Goal: Task Accomplishment & Management: Complete application form

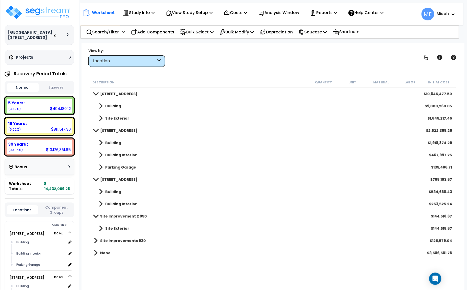
drag, startPoint x: 163, startPoint y: 32, endPoint x: 200, endPoint y: 178, distance: 150.3
click at [163, 32] on p "Add Components" at bounding box center [152, 32] width 43 height 7
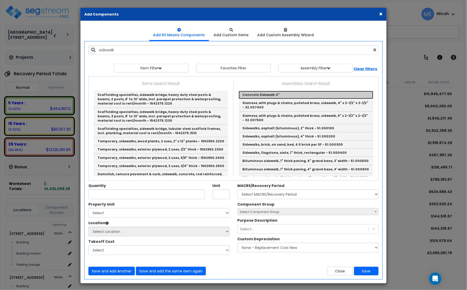
click at [251, 97] on link "Concrete Sidewalk 4"" at bounding box center [306, 95] width 135 height 8
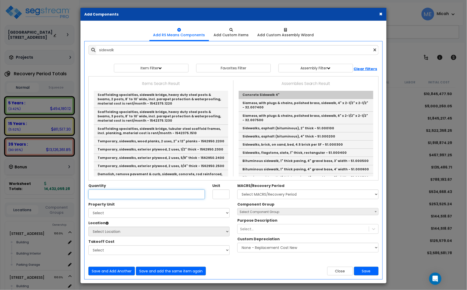
type input "Concrete Sidewalk 4""
checkbox input "true"
type input "EA"
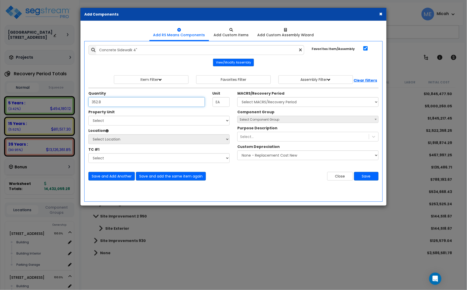
type input "352.8"
click at [156, 119] on select "Select 930 & 950 Wayzata Blvd 930 950 Wayzata Blvd 930 950 Wayzata Blvd Site Im…" at bounding box center [158, 121] width 141 height 10
select select "174263"
click at [88, 116] on select "Select 930 & 950 Wayzata Blvd 930 950 Wayzata Blvd 930 950 Wayzata Blvd Site Im…" at bounding box center [158, 121] width 141 height 10
click at [122, 141] on select "Select Location Building Building Interior Parking Garage Site Exterior Add Add…" at bounding box center [158, 140] width 141 height 10
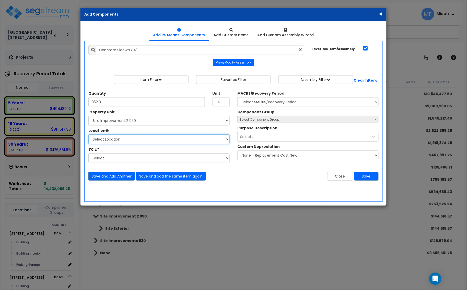
select select "462"
click at [88, 135] on select "Select Location Building Building Interior Parking Garage Site Exterior Add Add…" at bounding box center [158, 140] width 141 height 10
click at [298, 102] on select "Select MACRS/Recovery Period 5 Years - 57.0 - Distributive Trades & Services 5 …" at bounding box center [307, 102] width 141 height 10
select select "3666"
click at [237, 98] on select "Select MACRS/Recovery Period 5 Years - 57.0 - Distributive Trades & Services 5 …" at bounding box center [307, 102] width 141 height 10
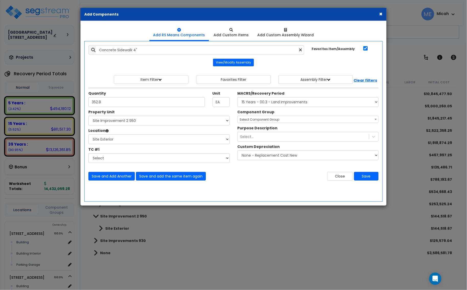
click at [262, 122] on span "Select Component Group" at bounding box center [308, 119] width 141 height 7
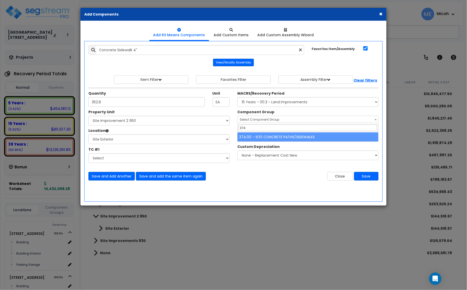
type input "374"
select select "57161"
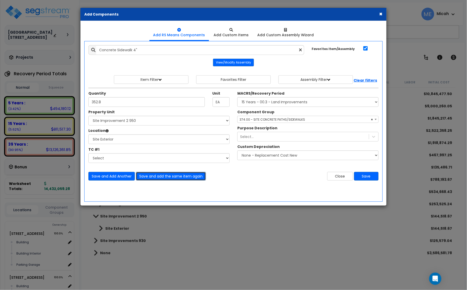
click at [185, 179] on button "Save and add the same item again" at bounding box center [171, 176] width 70 height 9
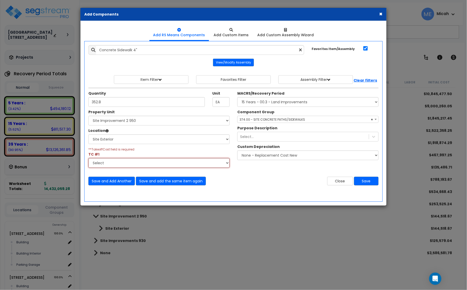
click at [228, 164] on select "Select Aphalt Paving - Pine Bend Paving Architectural Woodwork - Distinctive Ca…" at bounding box center [158, 163] width 141 height 10
select select "45778549"
click at [88, 159] on select "Select Aphalt Paving - Pine Bend Paving Architectural Woodwork - Distinctive Ca…" at bounding box center [158, 163] width 141 height 10
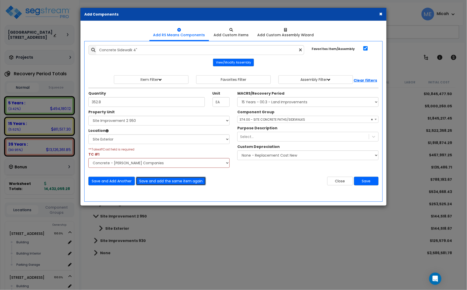
click at [152, 186] on button "Save and add the same item again" at bounding box center [171, 181] width 70 height 9
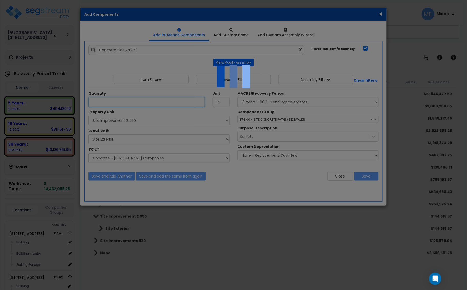
select select "45778549"
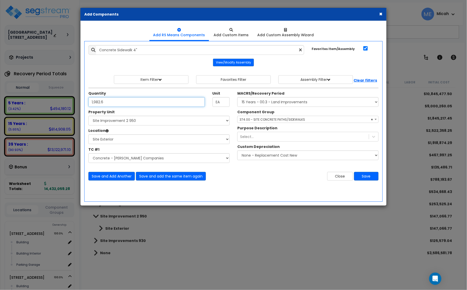
type input "1,982.6"
click at [147, 120] on select "Select 930 & 950 Wayzata Blvd 930 950 Wayzata Blvd 930 950 Wayzata Blvd Site Im…" at bounding box center [158, 121] width 141 height 10
select select "174264"
click at [88, 116] on select "Select 930 & 950 Wayzata Blvd 930 950 Wayzata Blvd 930 950 Wayzata Blvd Site Im…" at bounding box center [158, 121] width 141 height 10
click at [114, 178] on button "Save and Add Another" at bounding box center [111, 176] width 46 height 9
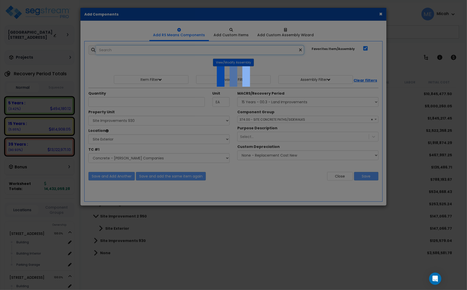
select select "45778549"
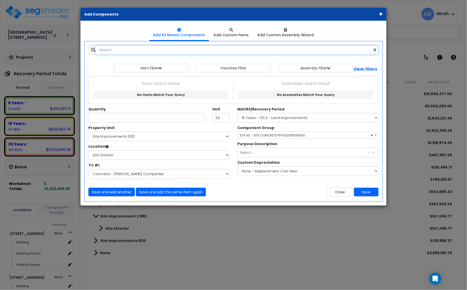
click at [114, 51] on input "text" at bounding box center [237, 50] width 282 height 10
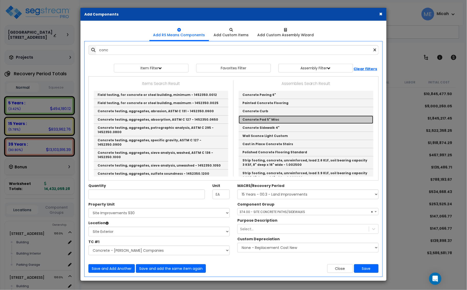
click at [266, 121] on link "Concrete Pad 5" Misc" at bounding box center [306, 120] width 135 height 8
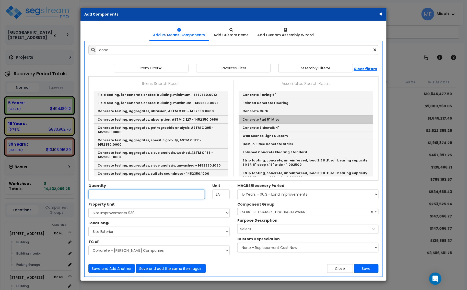
type input "Concrete Pad 5" Misc"
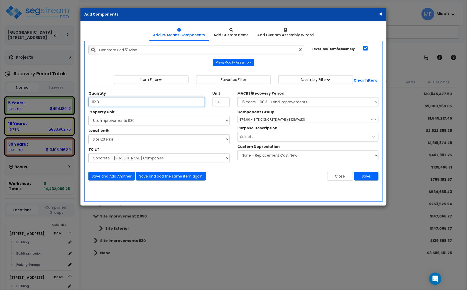
type input "112.8"
click at [173, 126] on select "Select 930 & 950 Wayzata Blvd 930 950 Wayzata Blvd 930 950 Wayzata Blvd Site Im…" at bounding box center [158, 121] width 141 height 10
select select "174263"
click at [88, 116] on select "Select 930 & 950 Wayzata Blvd 930 950 Wayzata Blvd 930 950 Wayzata Blvd Site Im…" at bounding box center [158, 121] width 141 height 10
click at [291, 119] on span "× 374.00 - SITE CONCRETE PATHS/SIDEWALKS" at bounding box center [308, 119] width 141 height 7
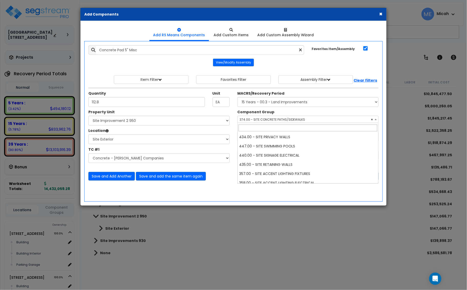
scroll to position [174, 0]
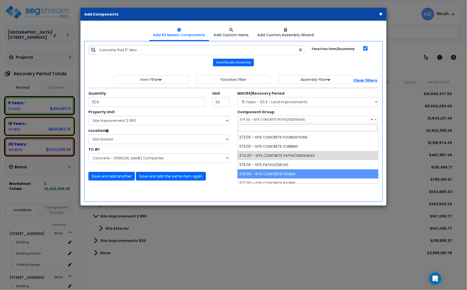
select select "57163"
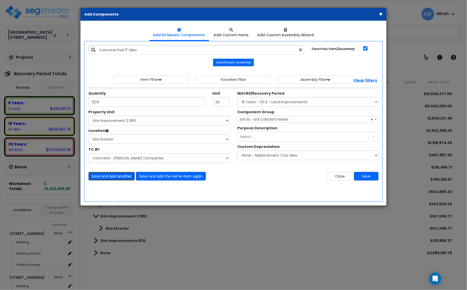
click at [117, 178] on button "Save and Add Another" at bounding box center [111, 176] width 46 height 9
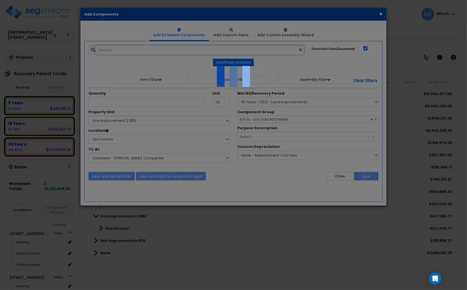
select select "45778549"
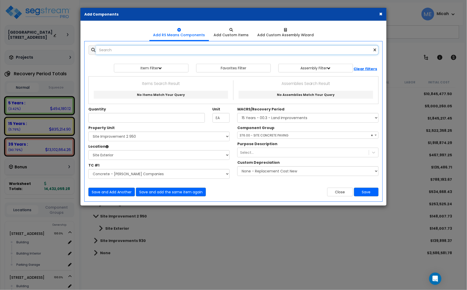
click at [132, 54] on input "text" at bounding box center [237, 50] width 282 height 10
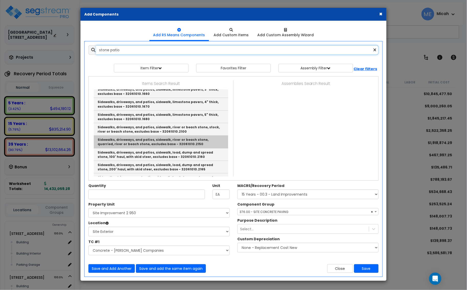
scroll to position [79, 0]
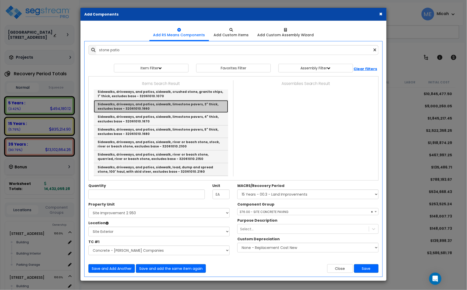
click at [188, 109] on link "Sidewalks, driveways, and patios, sidewalk, limestone pavers, 3" thick, exclude…" at bounding box center [161, 106] width 134 height 13
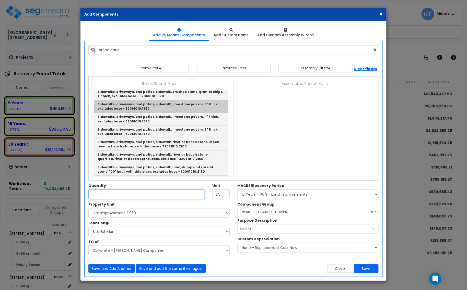
type input "Sidewalks, driveways, and patios, sidewalk, limestone pavers, 3" thick, exclude…"
checkbox input "false"
type input "S.F."
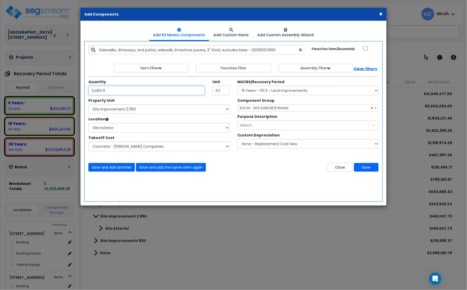
type input "2,484.9"
click at [304, 109] on span "× 376.00 - SITE CONCRETE PAVING" at bounding box center [308, 108] width 141 height 7
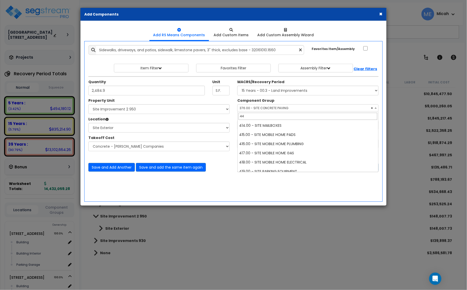
scroll to position [0, 0]
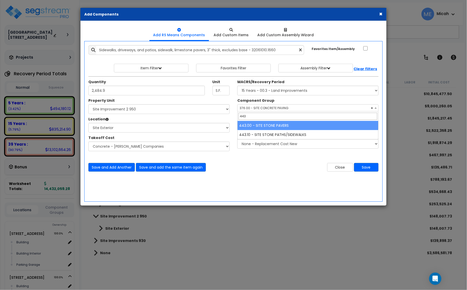
type input "443"
select select "57227"
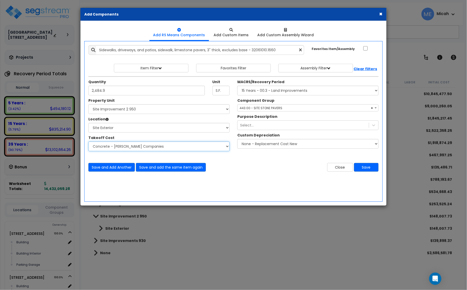
click at [228, 145] on select "Select Site Work - Bolander Aphalt Paving - Pine Bend Paving Site Concrete / Cu…" at bounding box center [158, 147] width 141 height 10
select select "45778546"
click at [88, 142] on select "Select Site Work - Bolander Aphalt Paving - Pine Bend Paving Site Concrete / Cu…" at bounding box center [158, 147] width 141 height 10
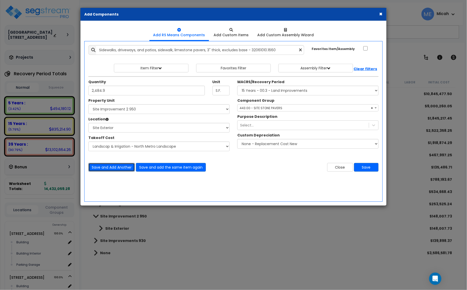
click at [121, 169] on button "Save and Add Another" at bounding box center [111, 167] width 46 height 9
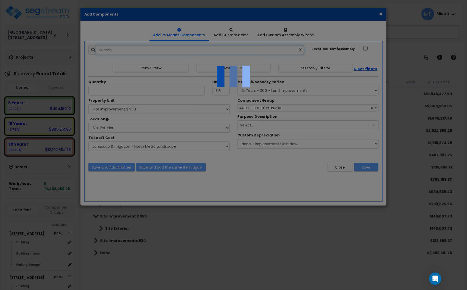
select select "45778546"
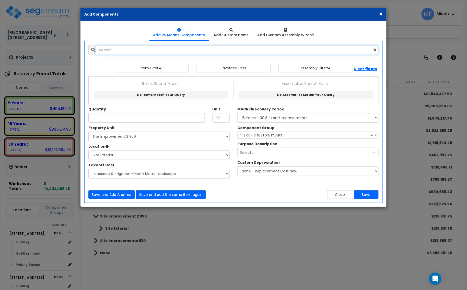
click at [117, 51] on input "text" at bounding box center [237, 50] width 282 height 10
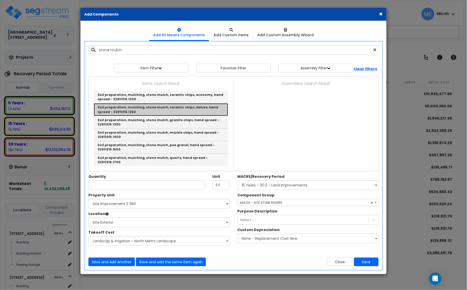
click at [216, 108] on link "Soil preparation, mulching, stone mulch, ceramic chips, deluxe, hand spread - 3…" at bounding box center [161, 109] width 134 height 13
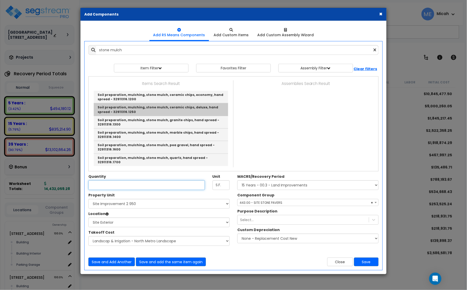
type input "Soil preparation, mulching, stone mulch, ceramic chips, deluxe, hand spread - 3…"
type input "S.Y."
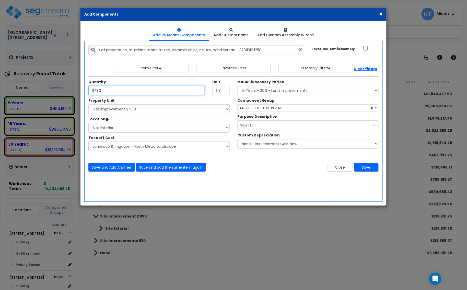
type input "973.3"
click at [265, 108] on span "× 443.00 - SITE STONE PAVERS" at bounding box center [308, 108] width 141 height 7
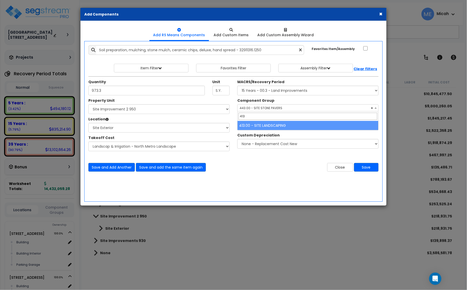
type input "413"
select select "57200"
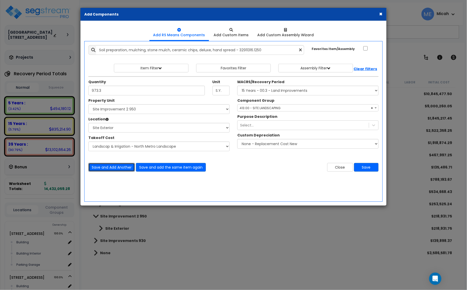
click at [102, 169] on button "Save and Add Another" at bounding box center [111, 167] width 46 height 9
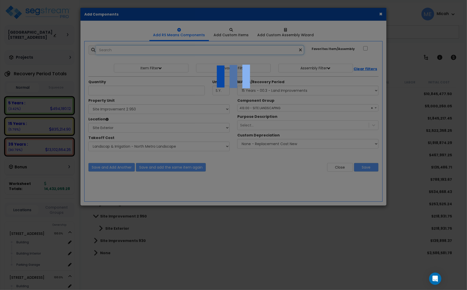
select select "45778546"
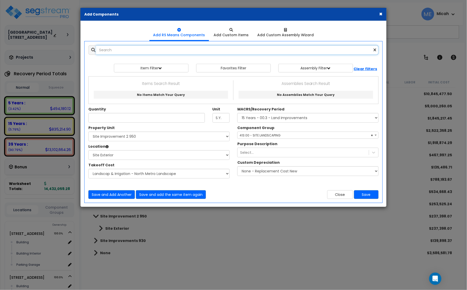
click at [170, 55] on input "text" at bounding box center [237, 50] width 282 height 10
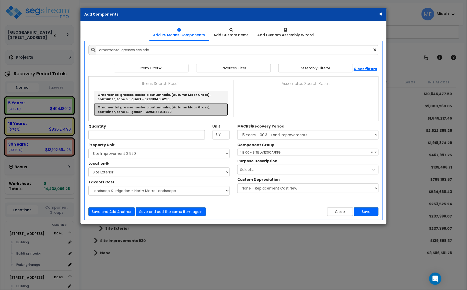
click at [175, 110] on link "Ornamental grasses, sesleria autumnalis, (Autumn Moor Grass), container, zone 5…" at bounding box center [161, 109] width 134 height 12
type input "Ornamental grasses, sesleria autumnalis, (Autumn Moor Grass), container, zone 5…"
type input "Ea."
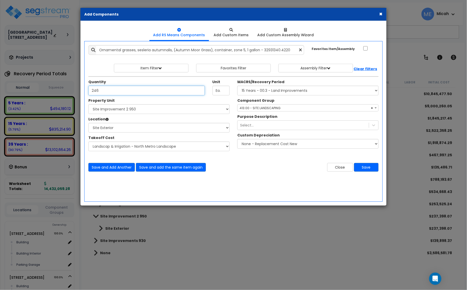
type input "246"
click at [115, 168] on button "Save and Add Another" at bounding box center [111, 167] width 46 height 9
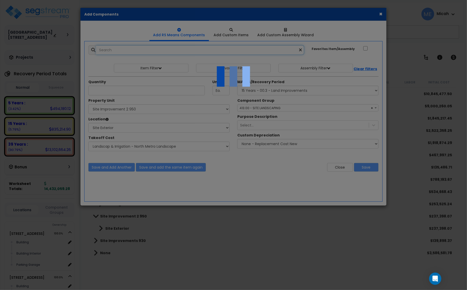
select select "45778546"
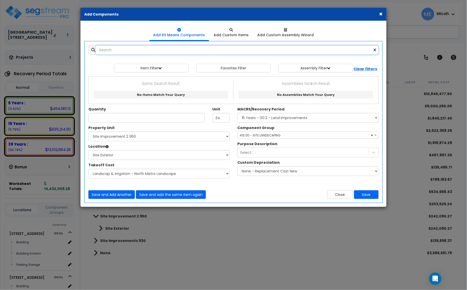
click at [137, 53] on input "text" at bounding box center [237, 50] width 282 height 10
click at [165, 48] on input "text" at bounding box center [237, 50] width 282 height 10
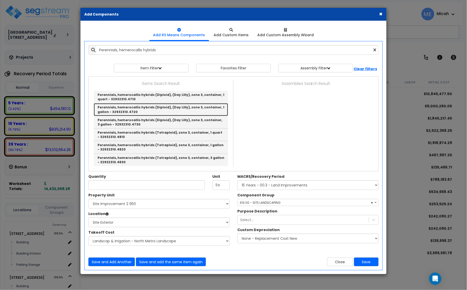
click at [167, 112] on link "Perennials, hemerocallis hybrids (Diploid), (Day Lilly), zone 3, container, 1 g…" at bounding box center [161, 109] width 134 height 13
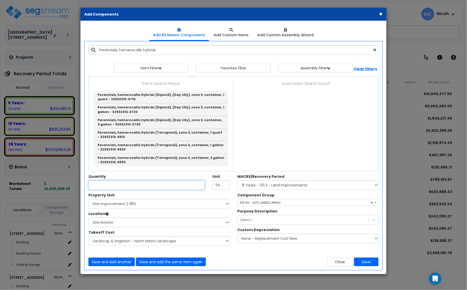
type input "Perennials, hemerocallis hybrids (Diploid), (Day Lilly), zone 3, container, 1 g…"
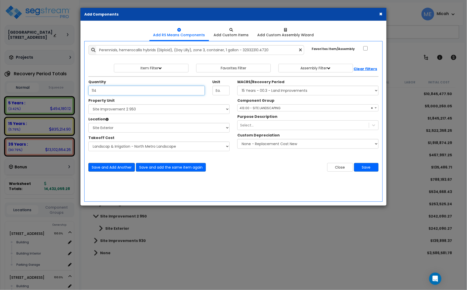
type input "114"
click at [104, 169] on button "Save and Add Another" at bounding box center [111, 167] width 46 height 9
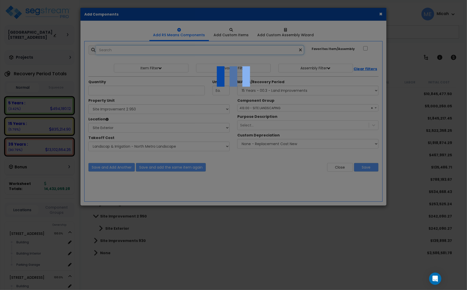
select select "45778546"
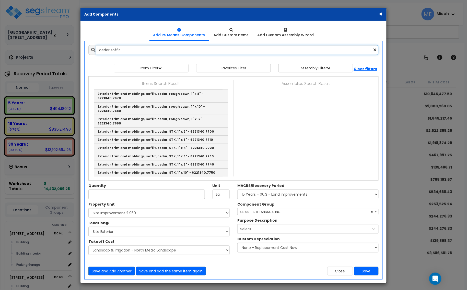
scroll to position [40, 0]
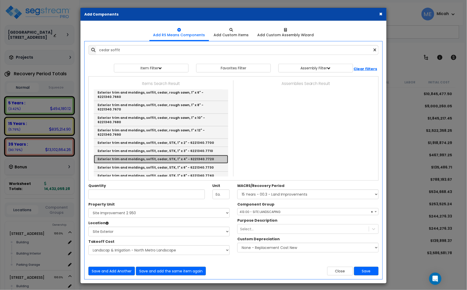
click at [187, 155] on link "Exterior trim and moldings, soffit, cedar, STK, 1" x 4" - 6221340.7720" at bounding box center [161, 159] width 134 height 8
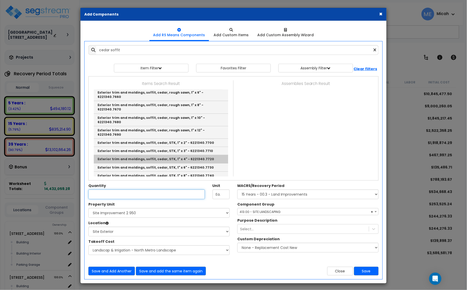
type input "Exterior trim and moldings, soffit, cedar, STK, 1" x 4" - 6221340.7720"
type input "L.F."
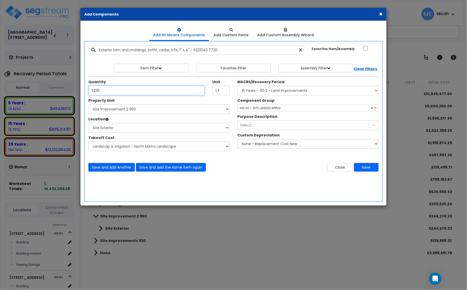
type input "1,235"
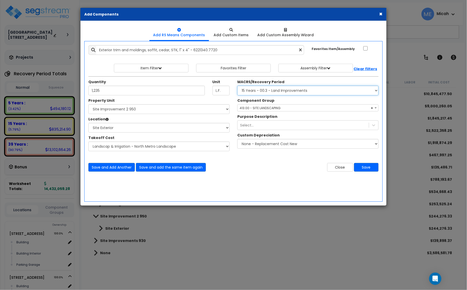
click at [257, 93] on select "Select MACRS/Recovery Period 5 Years - 57.0 - Distributive Trades & Services 5 …" at bounding box center [307, 91] width 141 height 10
select select "3669"
click at [237, 86] on select "Select MACRS/Recovery Period 5 Years - 57.0 - Distributive Trades & Services 5 …" at bounding box center [307, 91] width 141 height 10
click at [252, 110] on span "Select Component Group" at bounding box center [260, 108] width 40 height 4
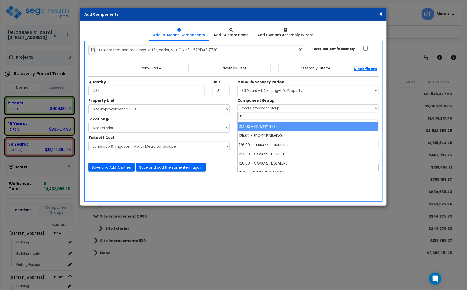
scroll to position [22, 0]
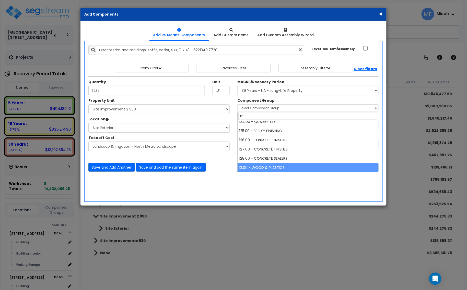
type input "12"
select select "57245"
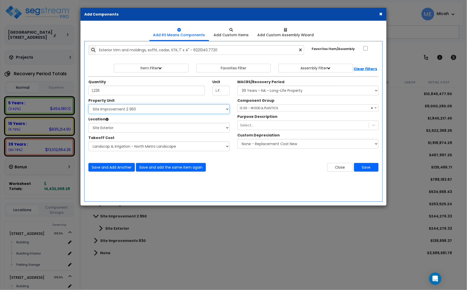
click at [138, 112] on select "Select 930 & 950 Wayzata Blvd 930 950 Wayzata Blvd 930 950 Wayzata Blvd Site Im…" at bounding box center [158, 109] width 141 height 10
select select "174262"
click at [88, 105] on select "Select 930 & 950 Wayzata Blvd 930 950 Wayzata Blvd 930 950 Wayzata Blvd Site Im…" at bounding box center [158, 109] width 141 height 10
click at [161, 133] on div "Property Unit Select 930 & 950 Wayzata Blvd 930 950 Wayzata Blvd 930 950 Wayzat…" at bounding box center [159, 127] width 149 height 59
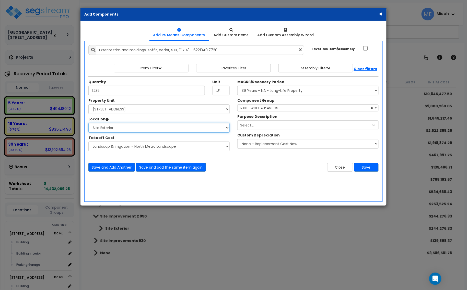
click at [163, 131] on select "Select Location Building Building Interior Parking Garage Site Exterior Add Add…" at bounding box center [158, 128] width 141 height 10
select select "6"
click at [88, 123] on select "Select Location Building Building Interior Parking Garage Site Exterior Add Add…" at bounding box center [158, 128] width 141 height 10
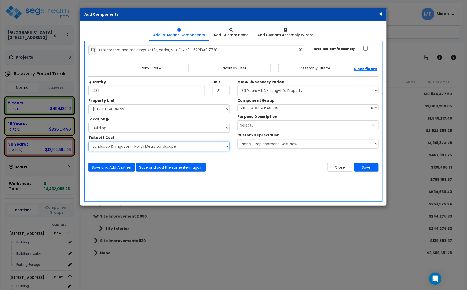
click at [227, 149] on select "Select Site Work - Bolander Aphalt Paving - Pine Bend Paving Site Concrete / Cu…" at bounding box center [158, 147] width 141 height 10
select select "45778569"
click at [88, 142] on select "Select Site Work - Bolander Aphalt Paving - Pine Bend Paving Site Concrete / Cu…" at bounding box center [158, 147] width 141 height 10
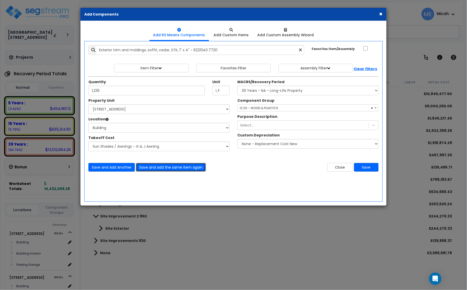
click at [182, 169] on button "Save and add the same item again" at bounding box center [171, 167] width 70 height 9
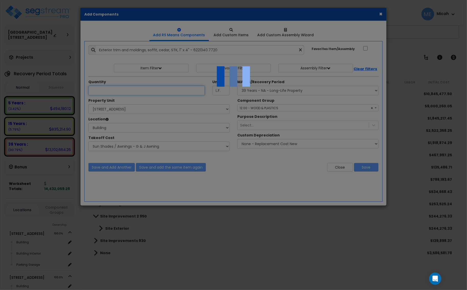
select select "45778569"
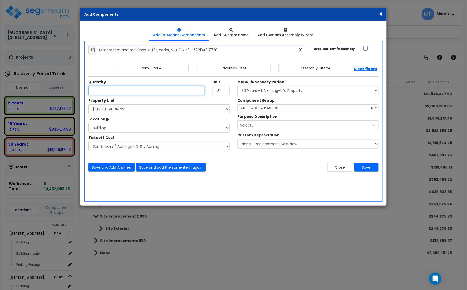
click at [107, 91] on input "Unit Quantity" at bounding box center [146, 91] width 116 height 10
type input "640"
click at [113, 168] on button "Save and Add Another" at bounding box center [111, 167] width 46 height 9
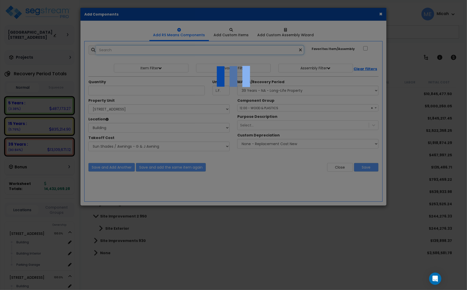
select select "45778569"
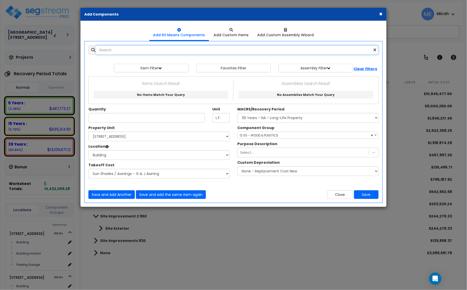
scroll to position [0, 0]
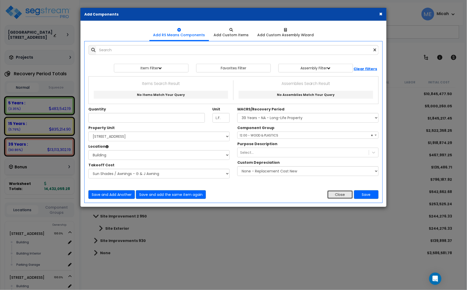
click at [342, 196] on button "Close" at bounding box center [340, 195] width 26 height 9
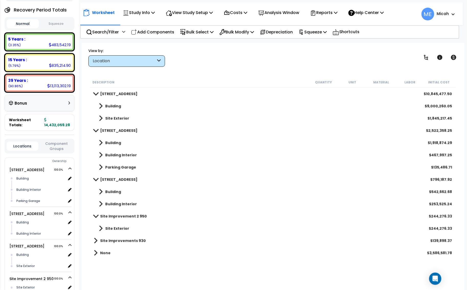
scroll to position [96, 0]
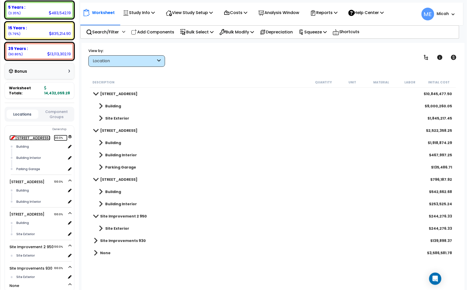
click at [12, 137] on icon at bounding box center [13, 137] width 5 height 5
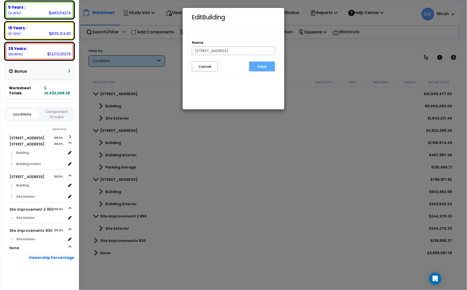
drag, startPoint x: 203, startPoint y: 51, endPoint x: 185, endPoint y: 51, distance: 17.6
click at [185, 51] on div "Edit Building Name 930 950 Wayzata Blvd Cancel Save" at bounding box center [233, 59] width 102 height 102
type input "[STREET_ADDRESS]"
click at [259, 65] on button "Save" at bounding box center [262, 67] width 26 height 10
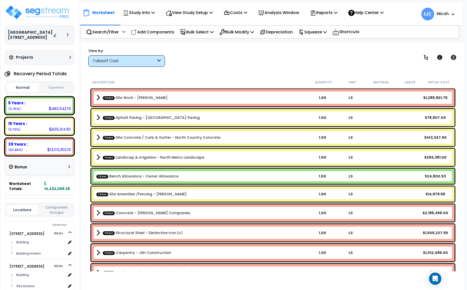
click at [160, 60] on icon at bounding box center [159, 61] width 4 height 6
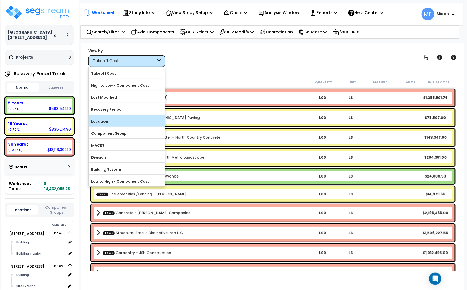
click at [132, 120] on label "Location" at bounding box center [127, 122] width 76 height 8
click at [0, 0] on input "Location" at bounding box center [0, 0] width 0 height 0
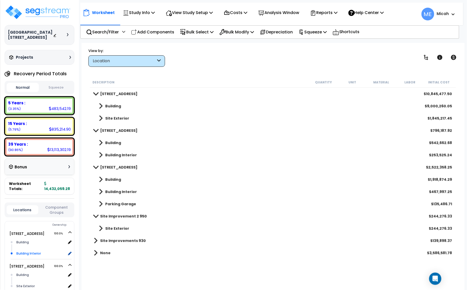
scroll to position [32, 0]
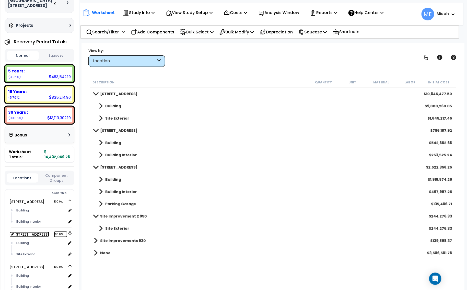
click at [10, 234] on link "[STREET_ADDRESS] 100.0%" at bounding box center [29, 234] width 40 height 5
click at [12, 234] on icon at bounding box center [13, 234] width 5 height 5
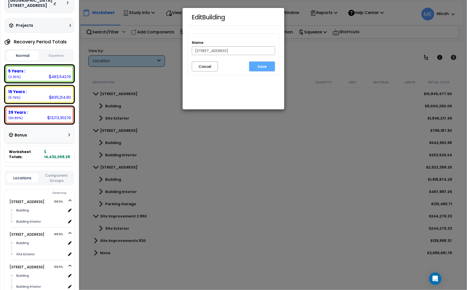
drag, startPoint x: 214, startPoint y: 50, endPoint x: 204, endPoint y: 51, distance: 10.0
click at [204, 51] on input "[STREET_ADDRESS]" at bounding box center [233, 50] width 83 height 9
type input "[STREET_ADDRESS]"
click at [253, 63] on button "Save" at bounding box center [262, 67] width 26 height 10
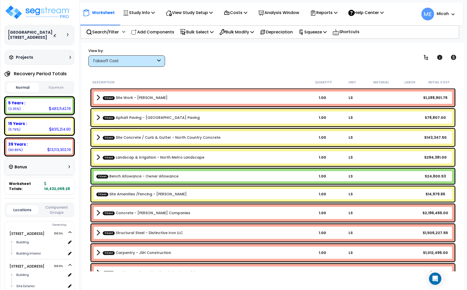
click at [159, 58] on icon at bounding box center [159, 61] width 4 height 6
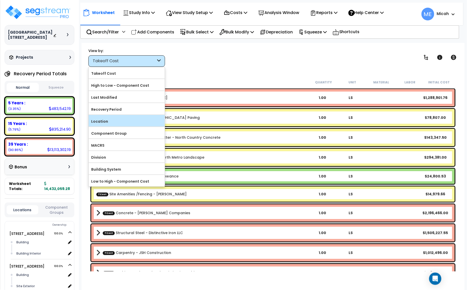
click at [132, 119] on label "Location" at bounding box center [127, 122] width 76 height 8
click at [0, 0] on input "Location" at bounding box center [0, 0] width 0 height 0
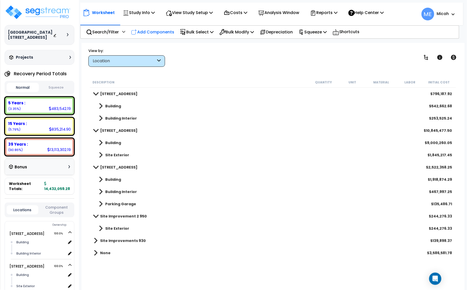
click at [159, 27] on div "Add Components" at bounding box center [152, 32] width 49 height 12
select select
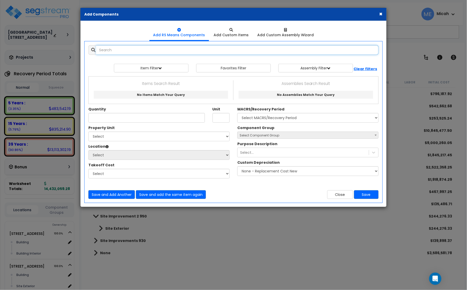
select select
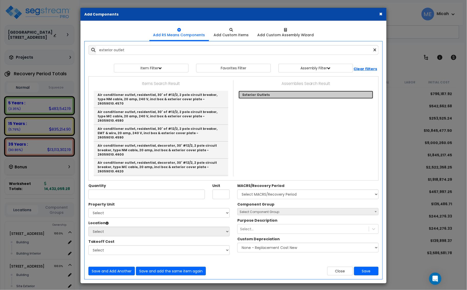
click at [259, 96] on link "Exterior Outlets" at bounding box center [306, 95] width 135 height 8
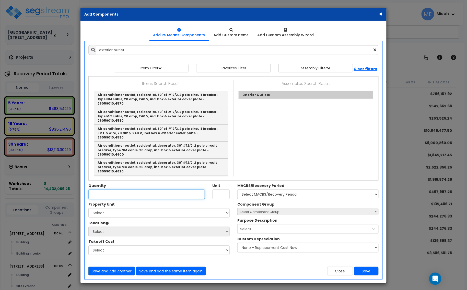
type input "Exterior Outlets"
checkbox input "true"
type input "EA"
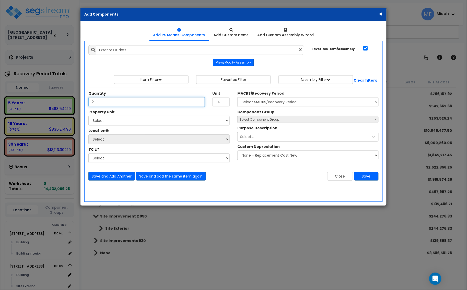
type input "2"
click at [226, 63] on button "View/Modify Assembly" at bounding box center [233, 63] width 41 height 8
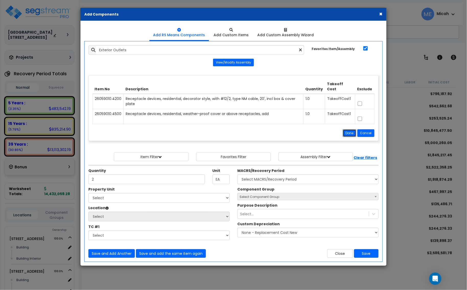
click at [350, 129] on button "Done" at bounding box center [350, 133] width 14 height 8
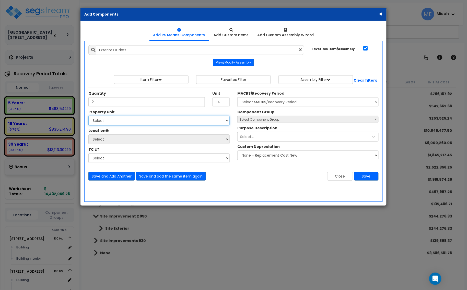
click at [108, 122] on select "Select 930 950 Wayzata Blvd 930 Wayzata Blvd 950 Wayzata Blvd Site Improvement …" at bounding box center [158, 121] width 141 height 10
select select "174548"
click at [88, 116] on select "Select 930 950 Wayzata Blvd 930 Wayzata Blvd 950 Wayzata Blvd Site Improvement …" at bounding box center [158, 121] width 141 height 10
click at [133, 142] on select "Select Building Building Interior Site Exterior Add Additional Location" at bounding box center [158, 140] width 141 height 10
select select "6"
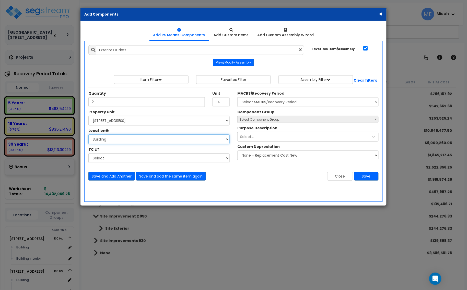
click at [88, 135] on select "Select Building Building Interior Site Exterior Add Additional Location" at bounding box center [158, 140] width 141 height 10
